Goal: Task Accomplishment & Management: Manage account settings

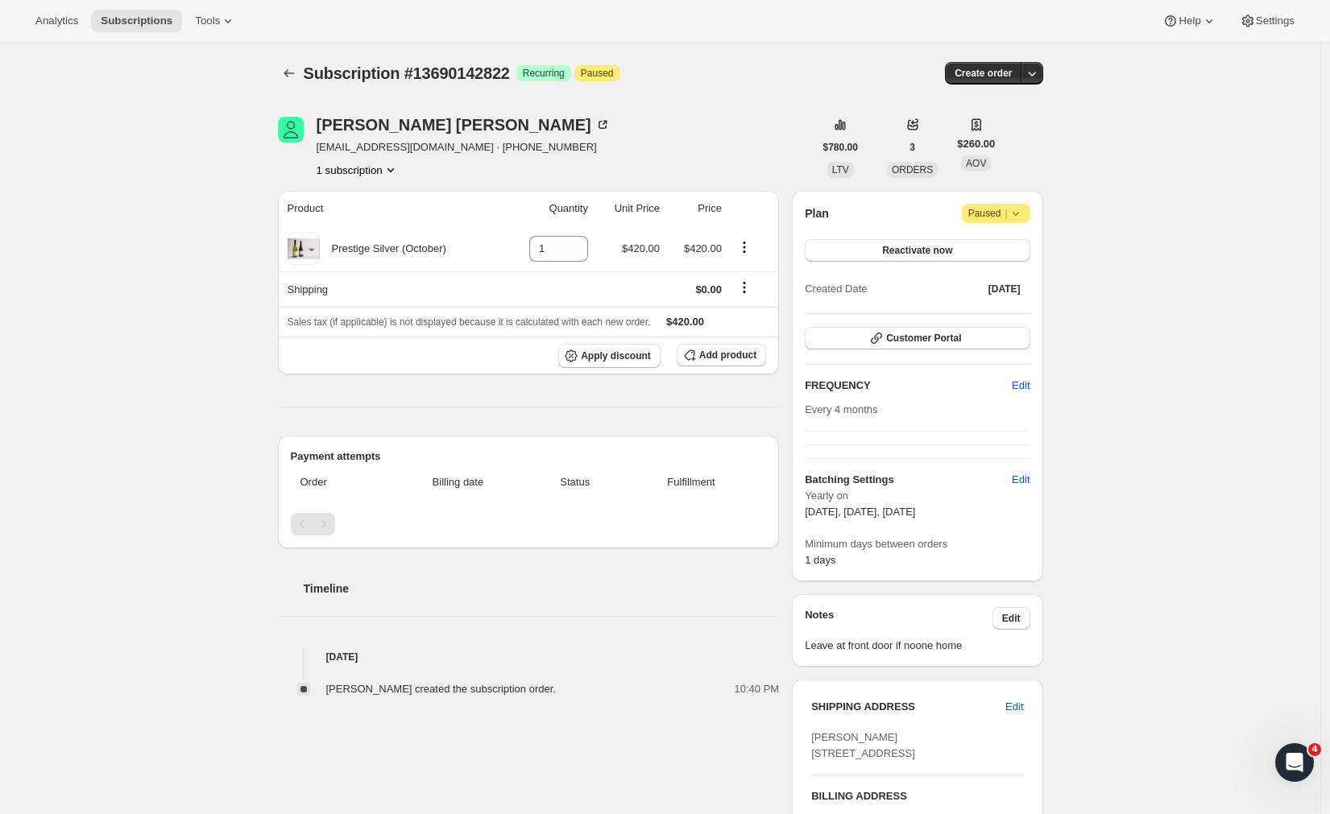
click at [1019, 218] on icon at bounding box center [1016, 213] width 16 height 16
click at [1187, 181] on div "Subscription #13690142822. This page is ready Subscription #13690142822 Success…" at bounding box center [660, 617] width 1320 height 1148
click at [923, 238] on div "Plan Attention Paused | Reactivate now Created Date [DATE]" at bounding box center [917, 252] width 225 height 97
click at [923, 246] on span "Reactivate now" at bounding box center [917, 250] width 70 height 13
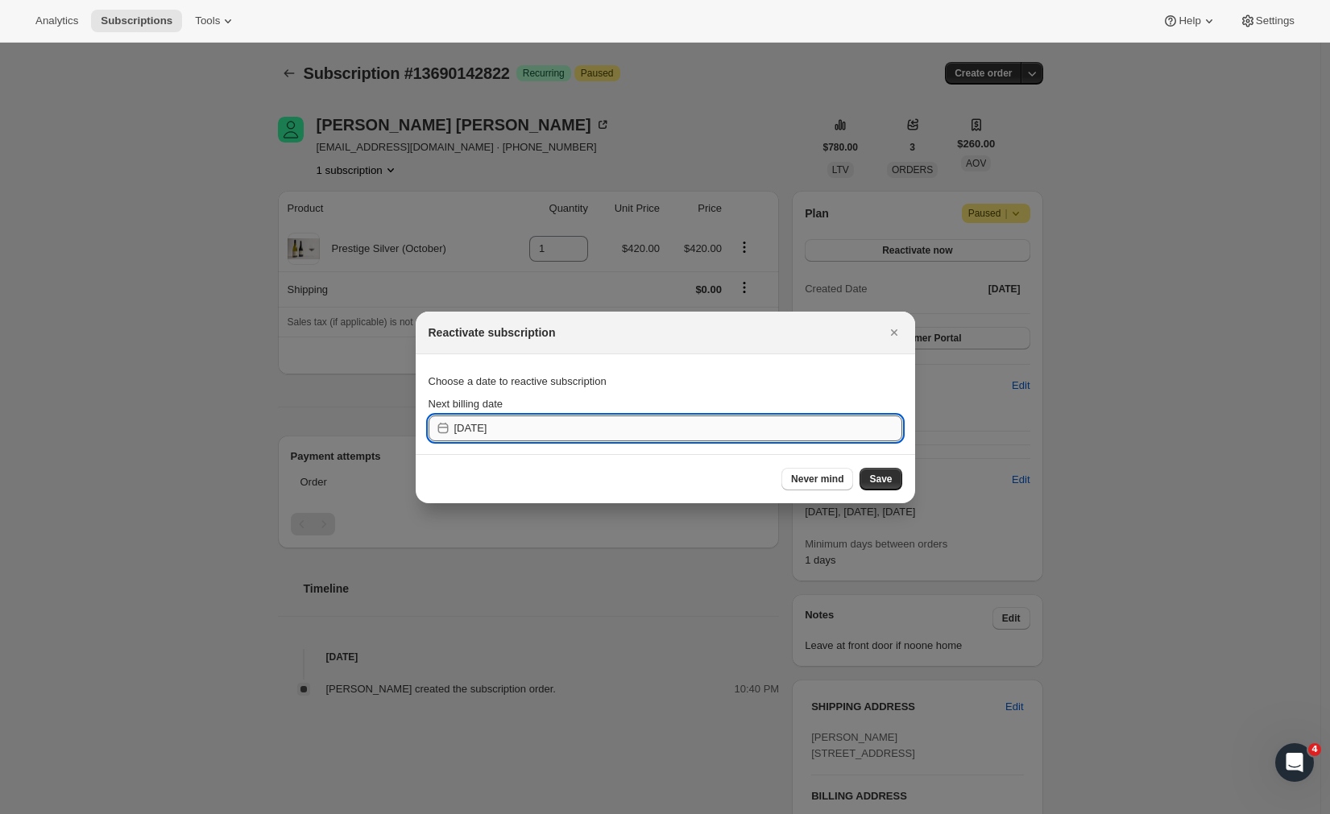
click at [524, 431] on input "[DATE]" at bounding box center [678, 429] width 448 height 26
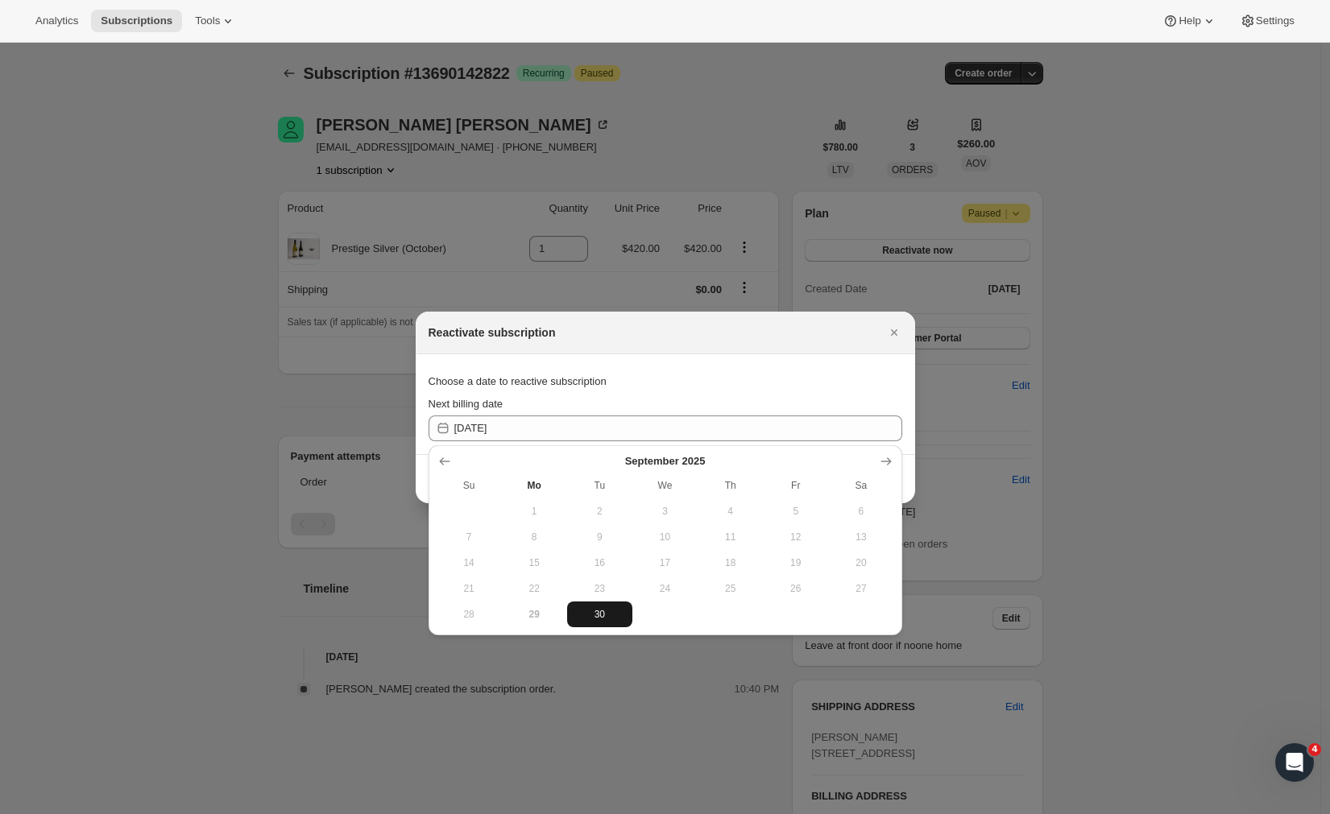
click at [606, 608] on span "30" at bounding box center [599, 614] width 52 height 13
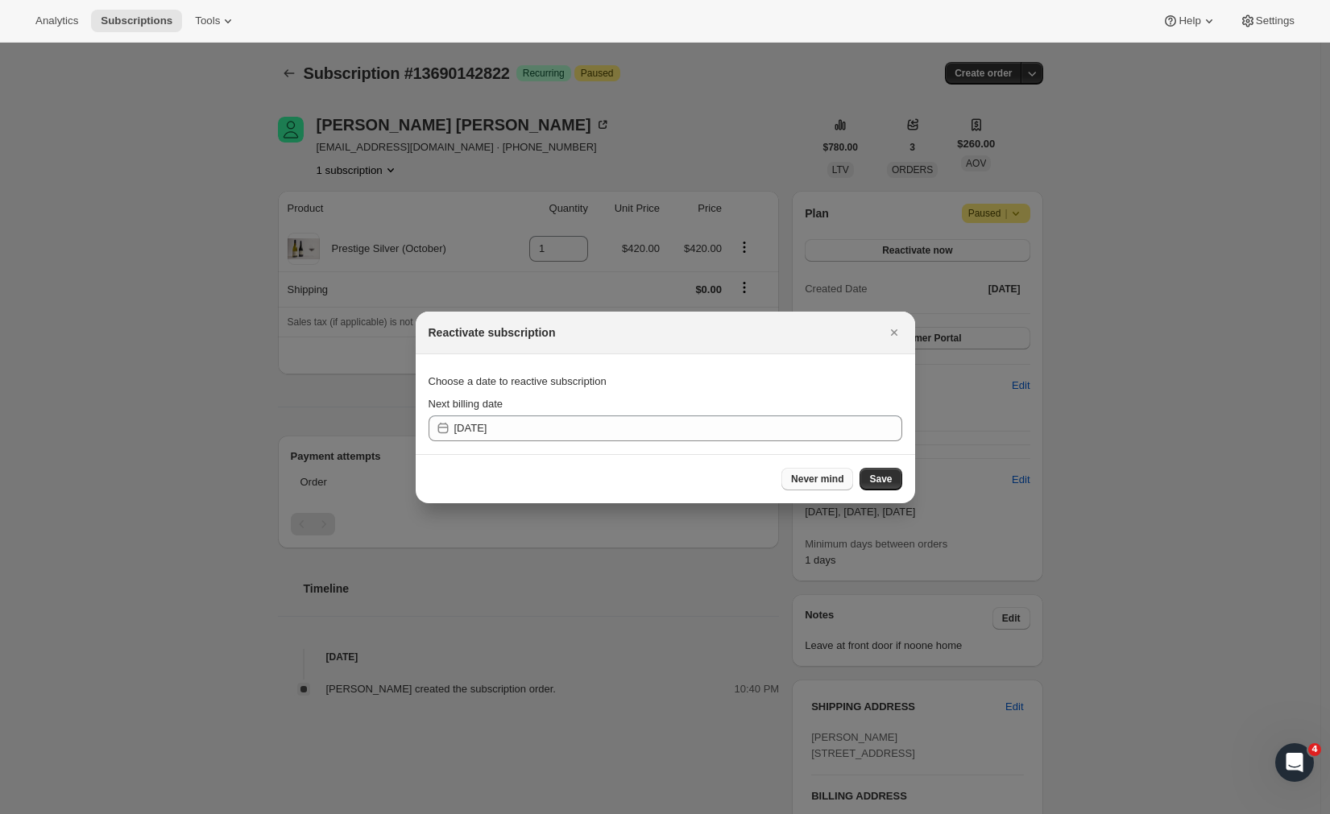
click at [814, 482] on span "Never mind" at bounding box center [817, 479] width 52 height 13
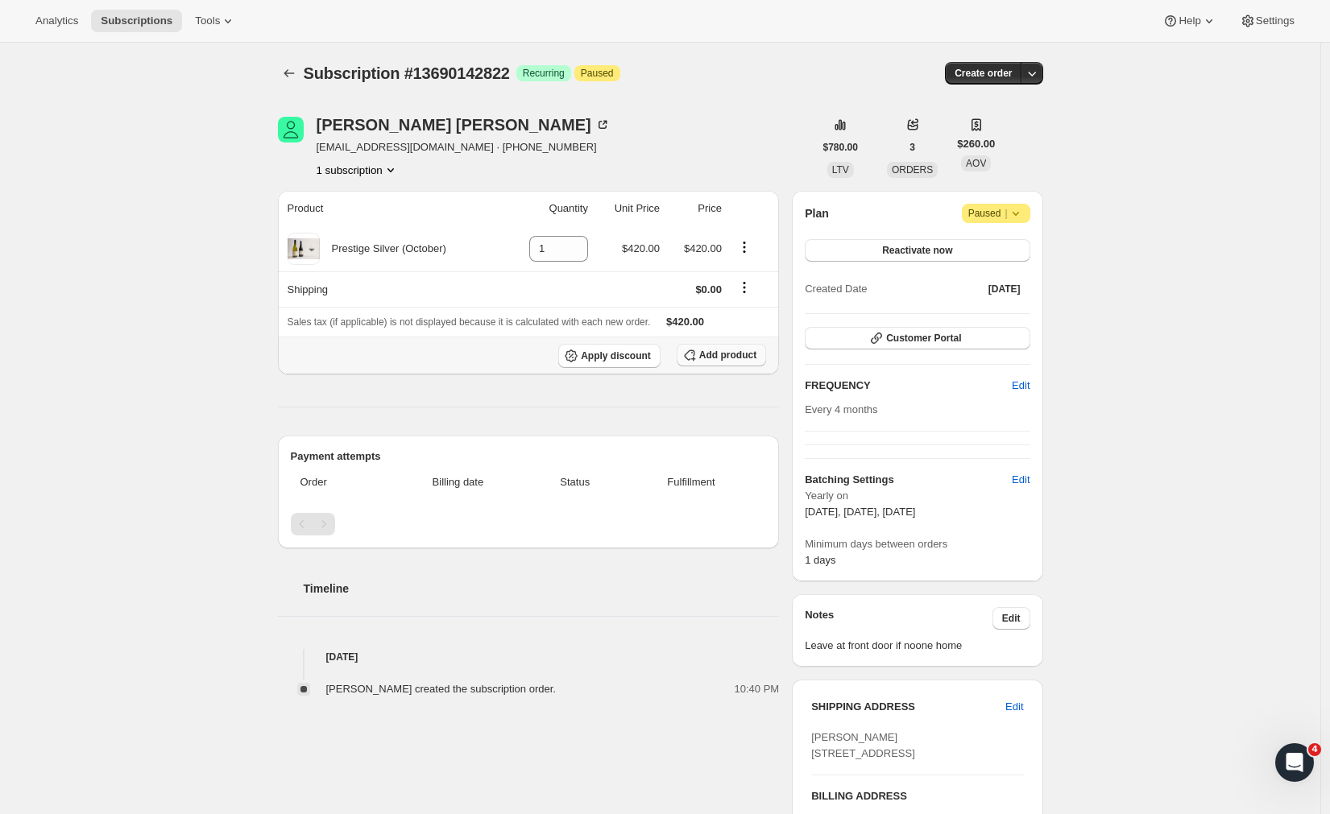
click at [724, 352] on span "Add product" at bounding box center [727, 355] width 57 height 13
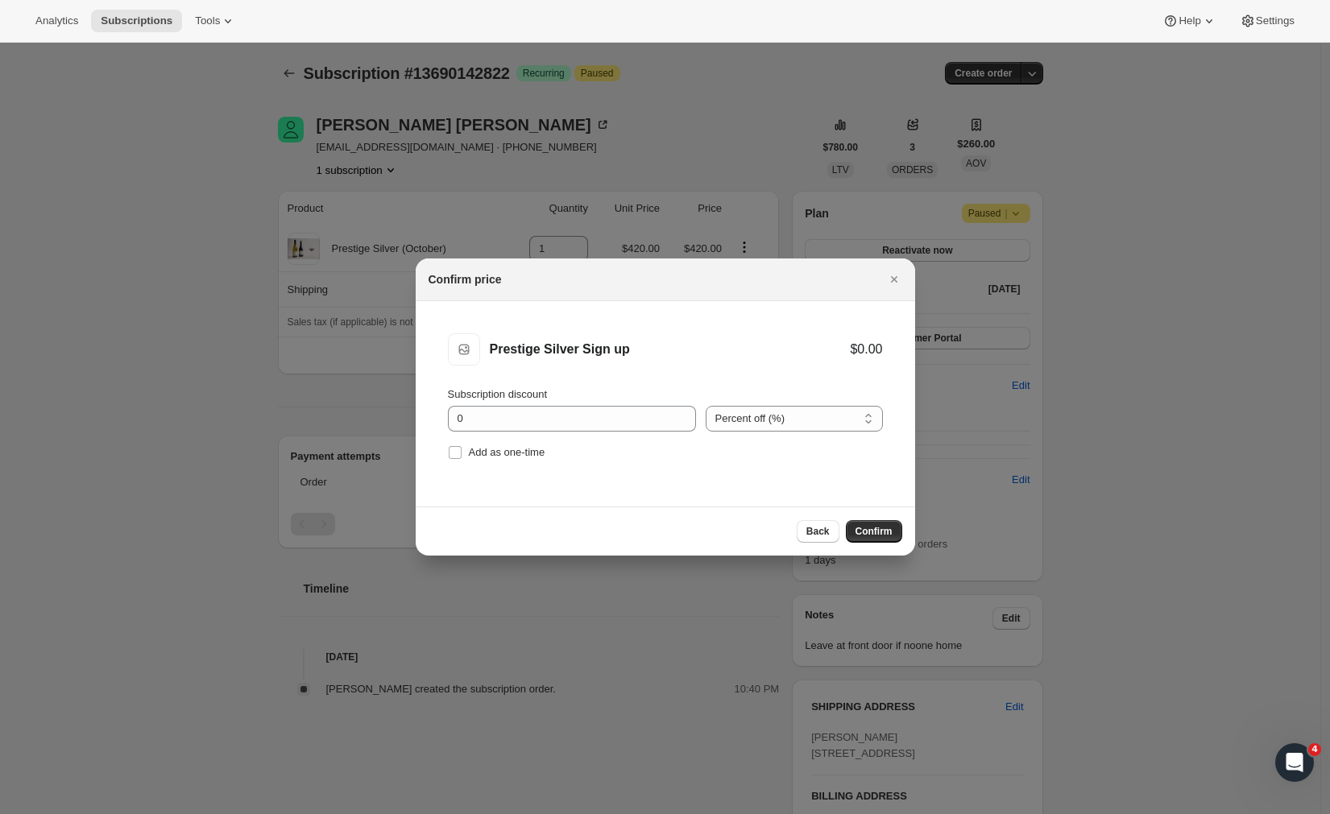
click at [868, 536] on span "Confirm" at bounding box center [873, 531] width 37 height 13
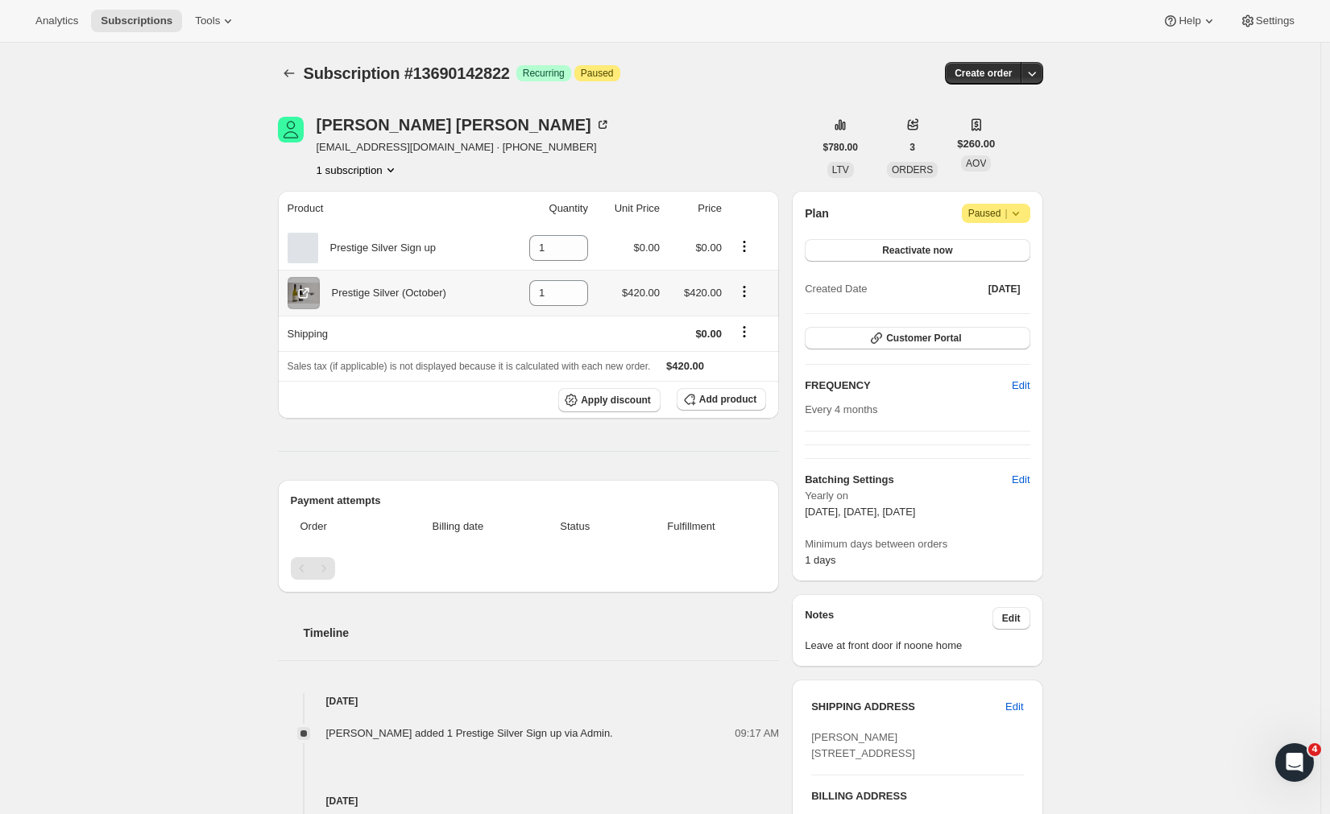
click at [749, 293] on icon "Product actions" at bounding box center [744, 291] width 16 height 16
click at [751, 74] on div "Subscription #13690142822 Success Recurring Attention Paused" at bounding box center [539, 73] width 470 height 23
click at [750, 284] on icon "Product actions" at bounding box center [744, 291] width 16 height 16
click at [735, 327] on span "Remove" at bounding box center [738, 324] width 39 height 12
type input "0"
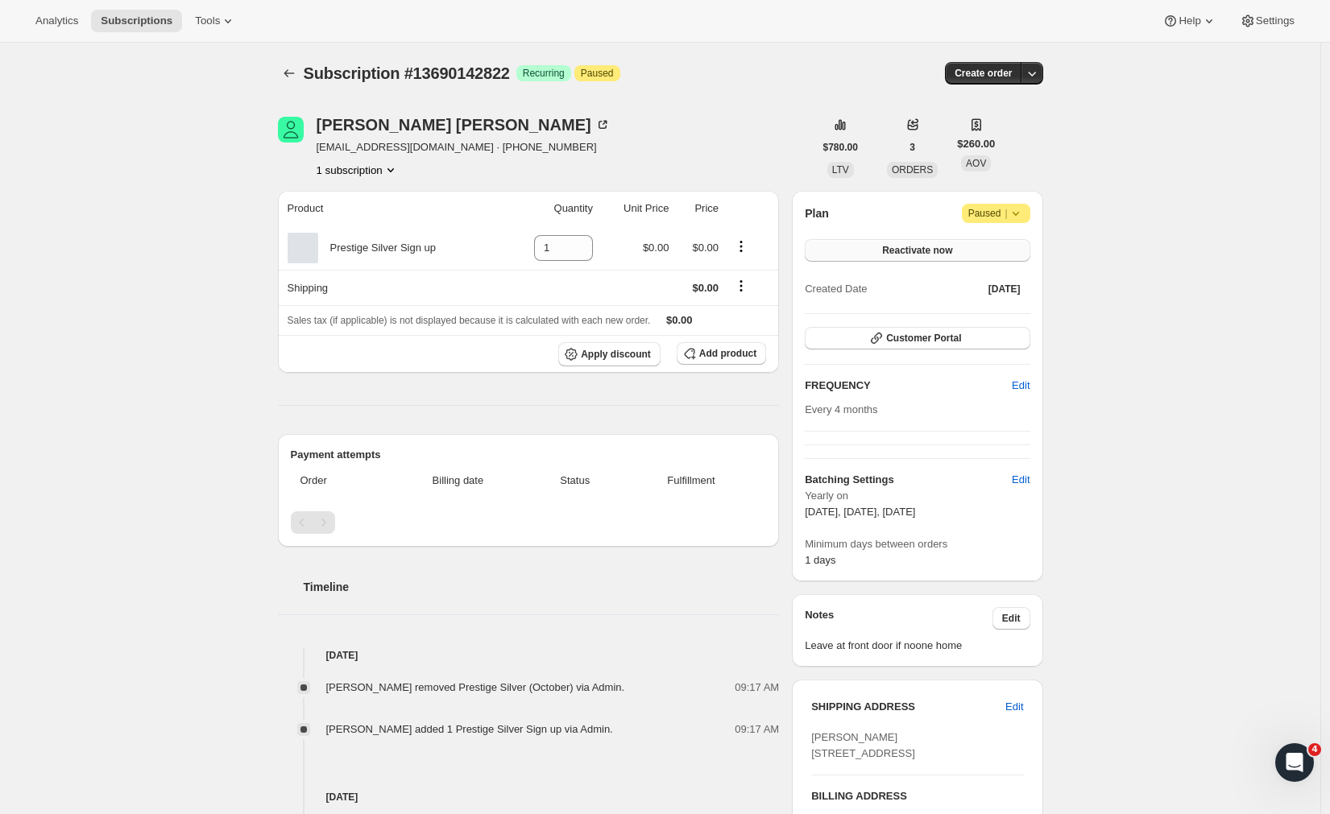
click at [953, 242] on button "Reactivate now" at bounding box center [917, 250] width 225 height 23
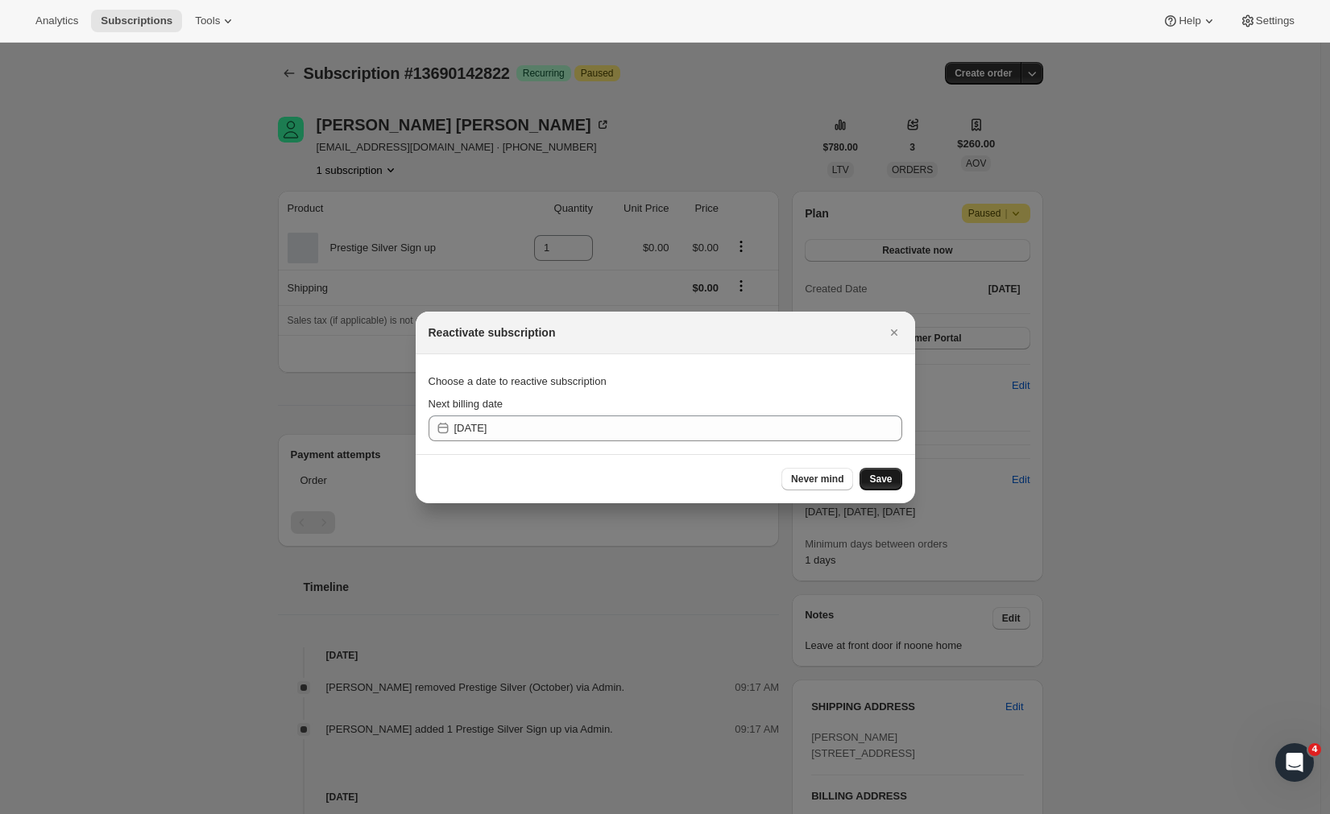
click at [889, 478] on span "Save" at bounding box center [880, 479] width 23 height 13
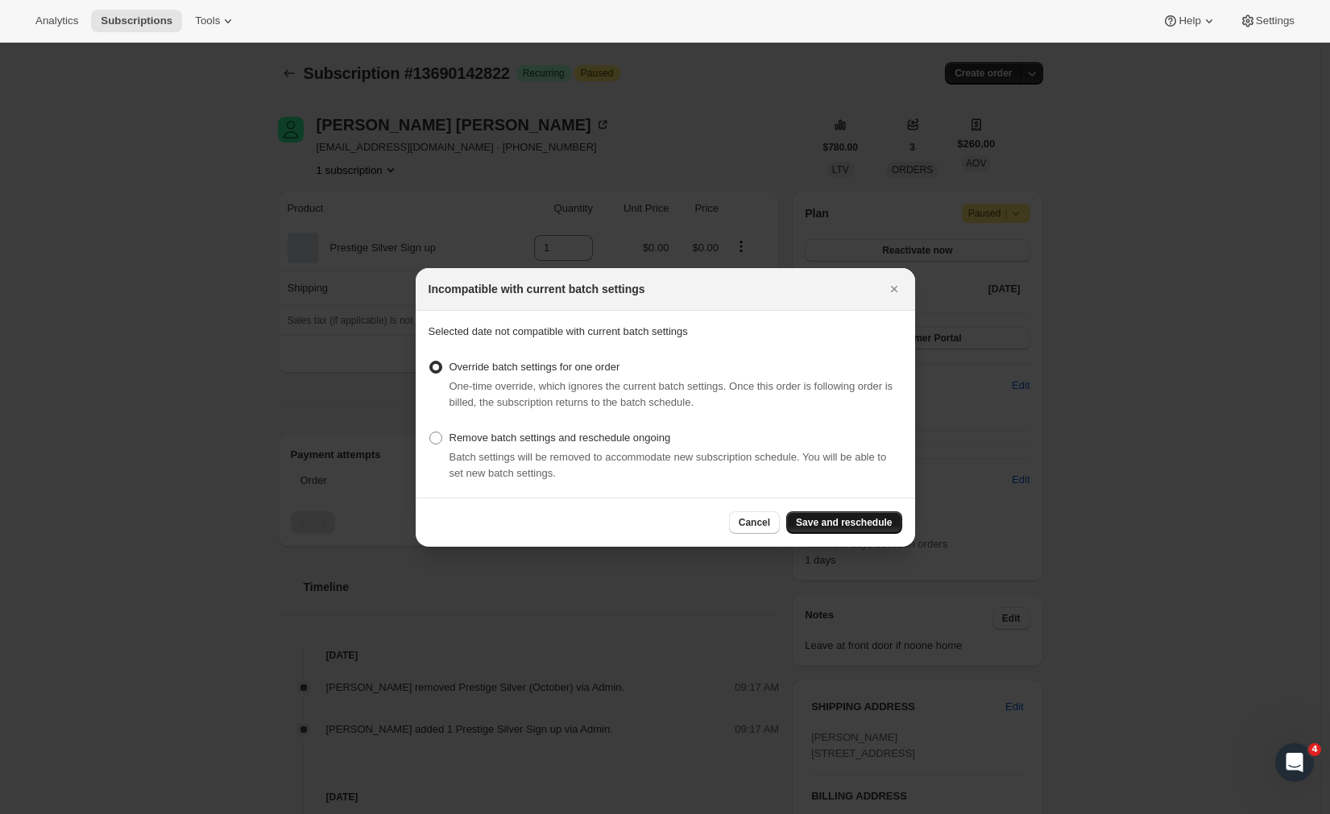
click at [836, 524] on span "Save and reschedule" at bounding box center [844, 522] width 96 height 13
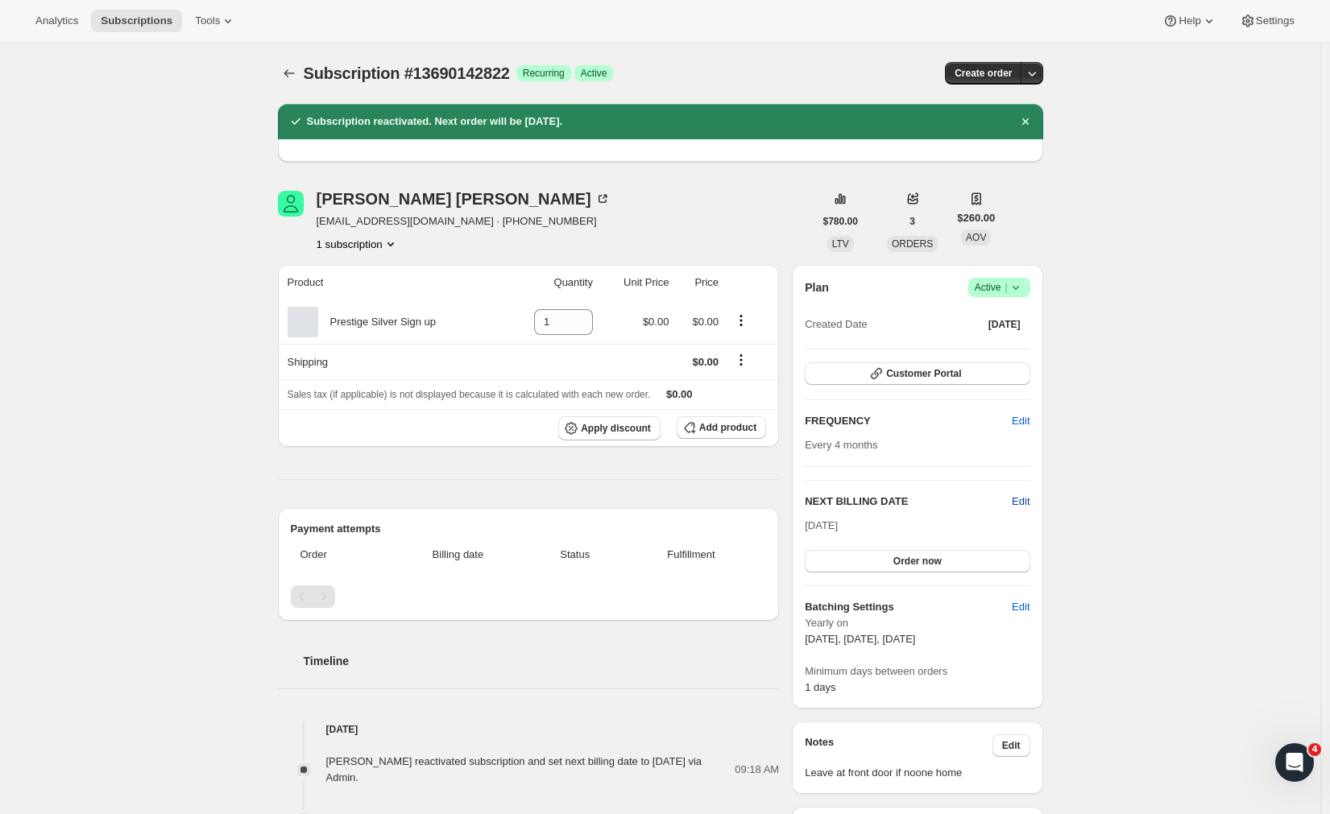
click at [1021, 501] on span "Edit" at bounding box center [1021, 502] width 18 height 16
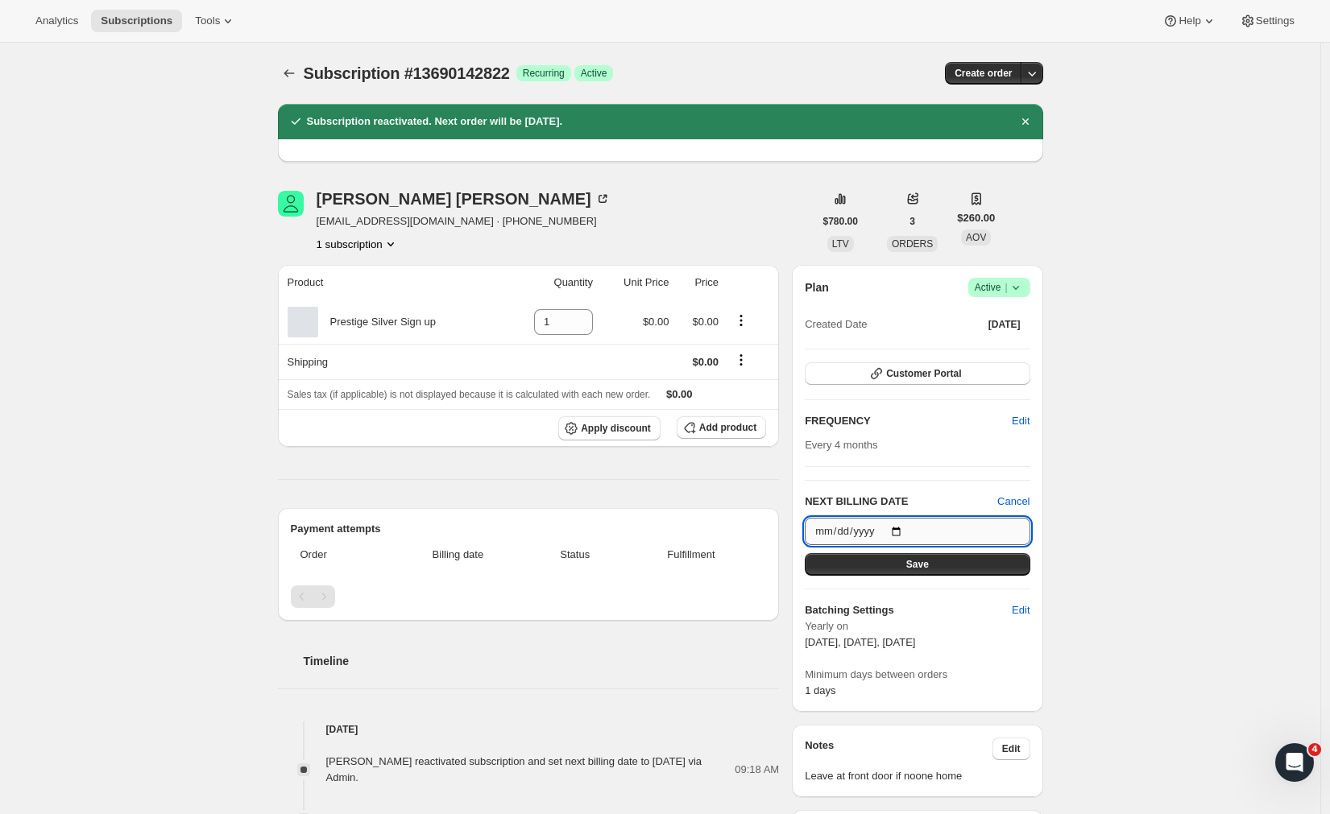
click at [929, 537] on input "[DATE]" at bounding box center [917, 531] width 225 height 27
type input "[DATE]"
click at [987, 558] on button "Save" at bounding box center [917, 564] width 225 height 23
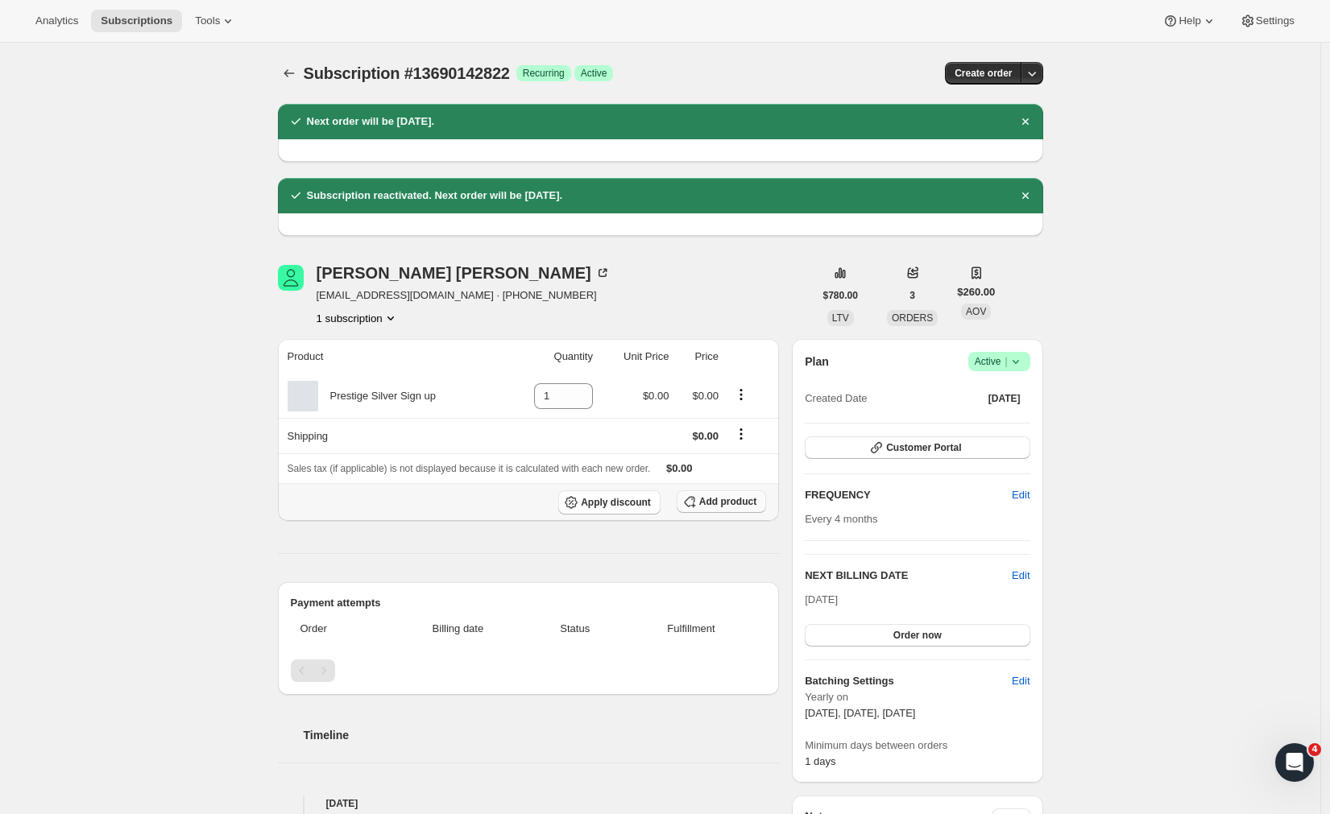
click at [718, 503] on span "Add product" at bounding box center [727, 501] width 57 height 13
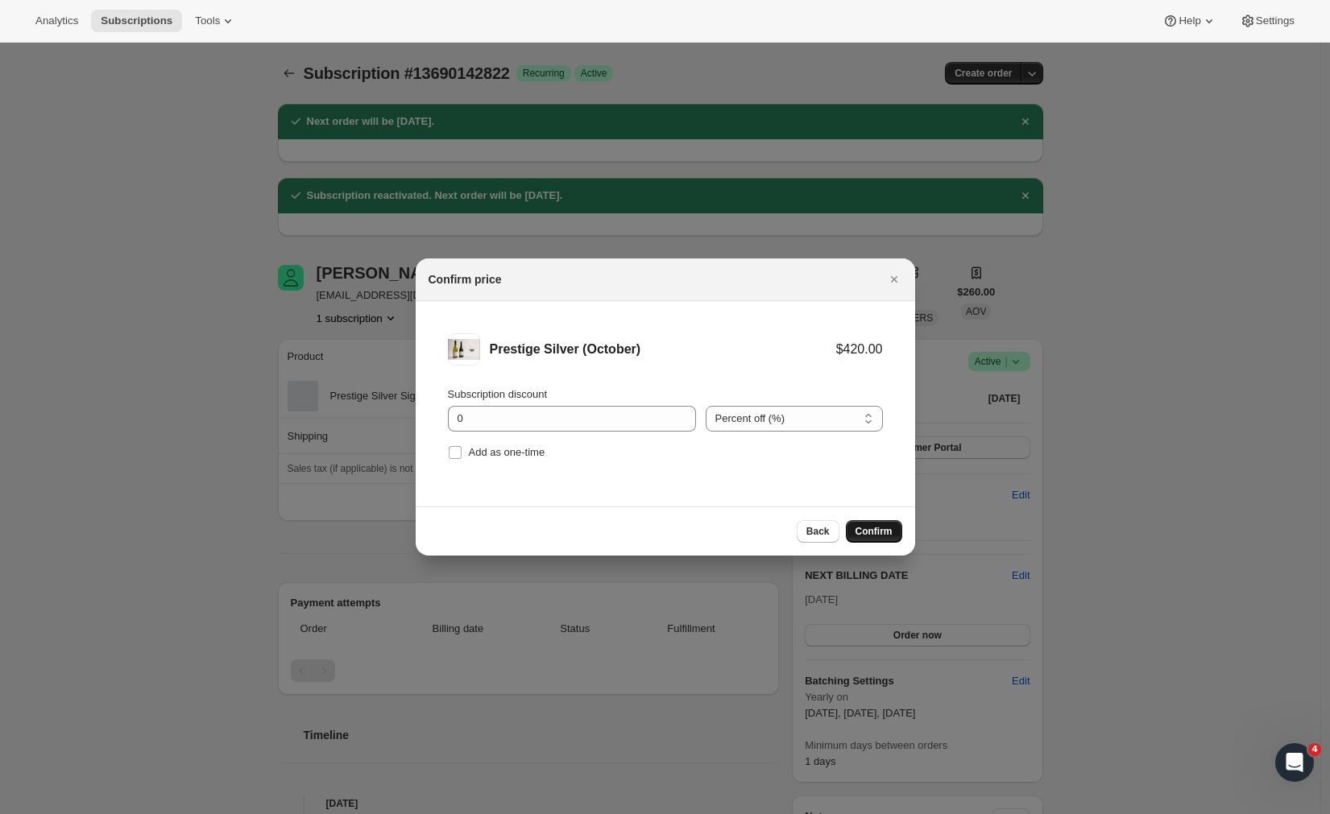
click at [863, 540] on button "Confirm" at bounding box center [874, 531] width 56 height 23
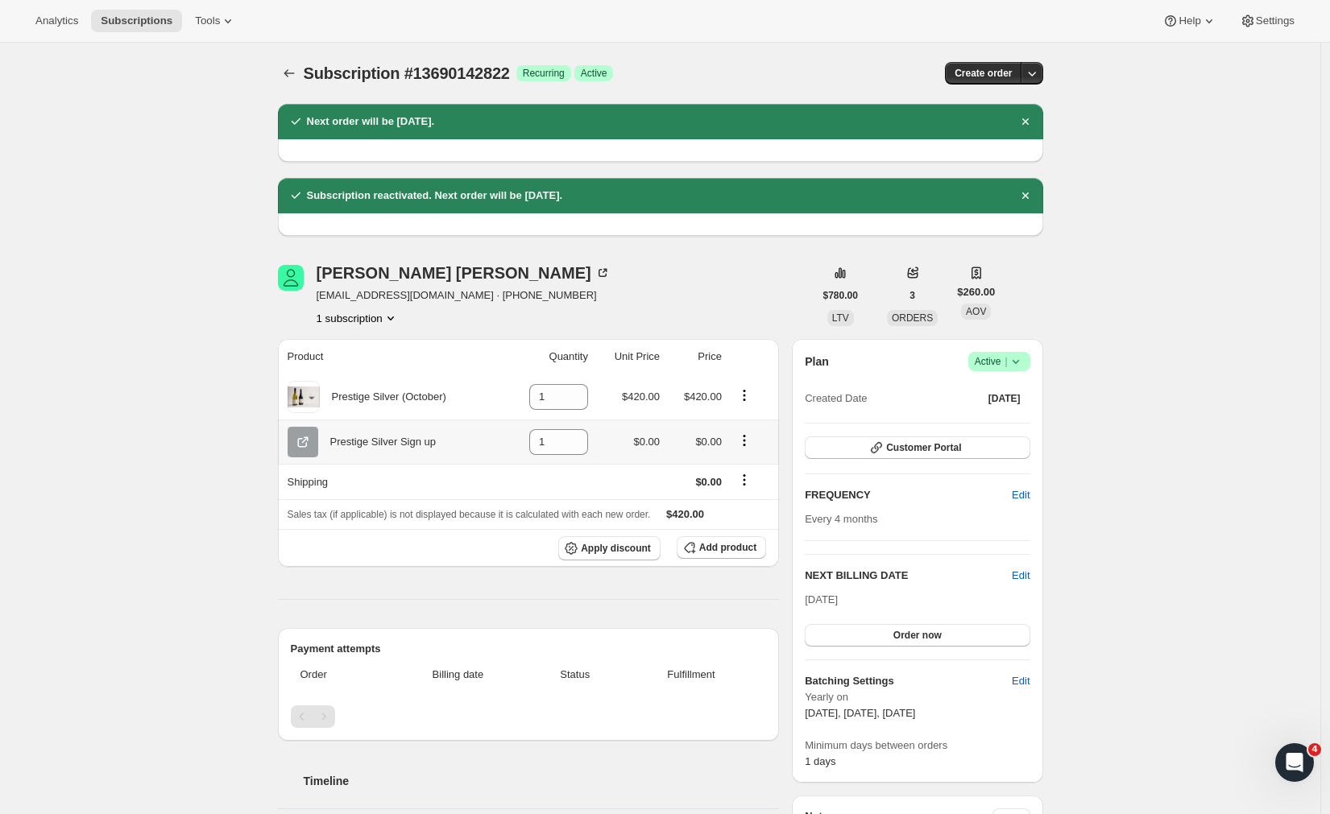
click at [752, 447] on icon "Product actions" at bounding box center [744, 440] width 16 height 16
click at [1141, 416] on div "Subscription #13690142822. This page is ready Subscription #13690142822 Success…" at bounding box center [660, 718] width 1320 height 1350
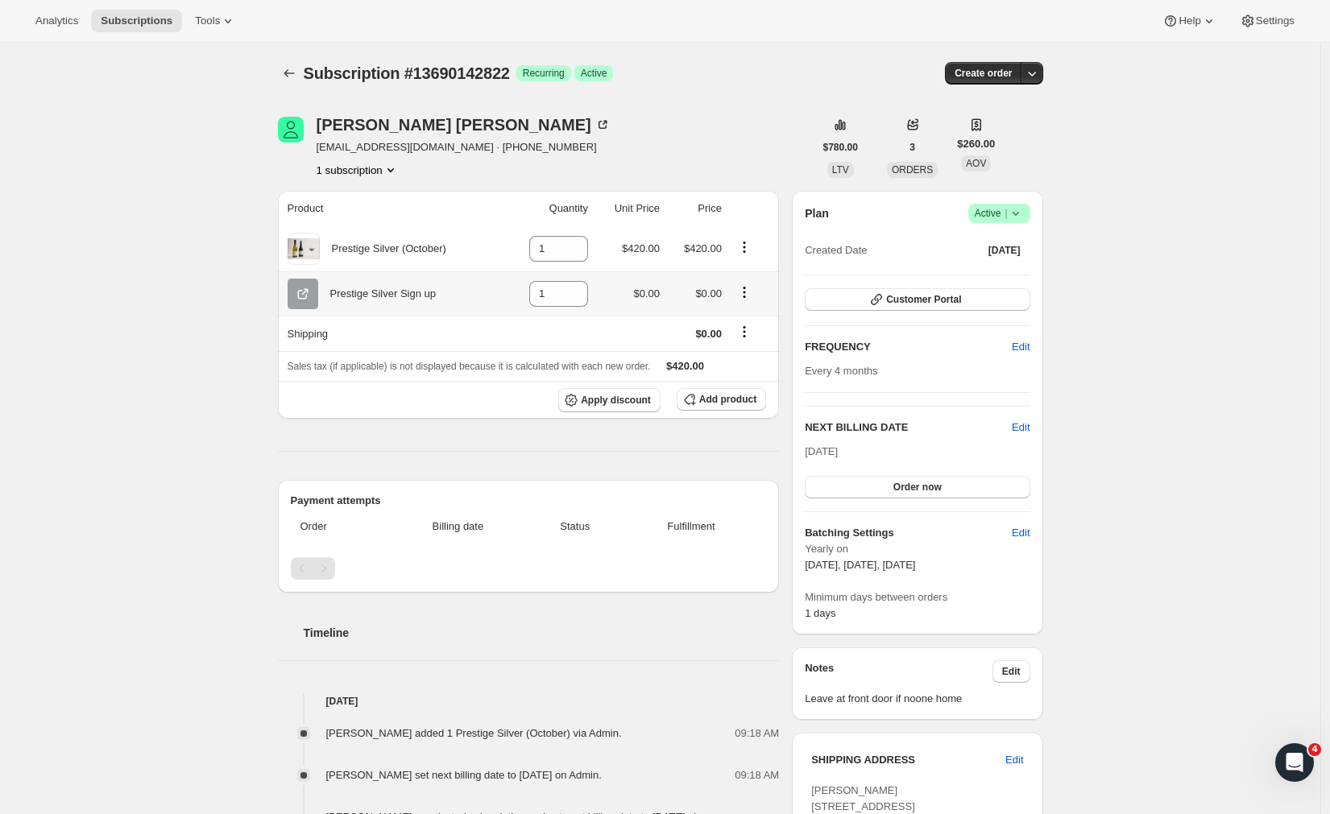
click at [752, 290] on icon "Product actions" at bounding box center [744, 292] width 16 height 16
click at [759, 322] on span "Remove" at bounding box center [749, 325] width 60 height 16
type input "0"
